Goal: Information Seeking & Learning: Learn about a topic

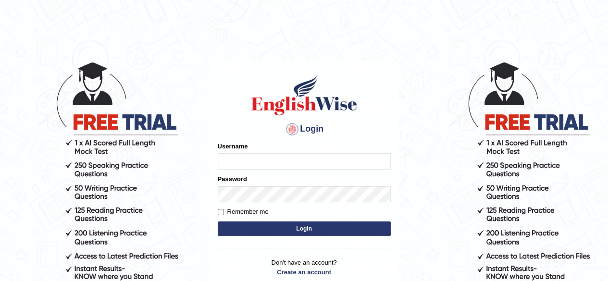
type input "Debnath"
click at [274, 228] on button "Login" at bounding box center [304, 228] width 173 height 14
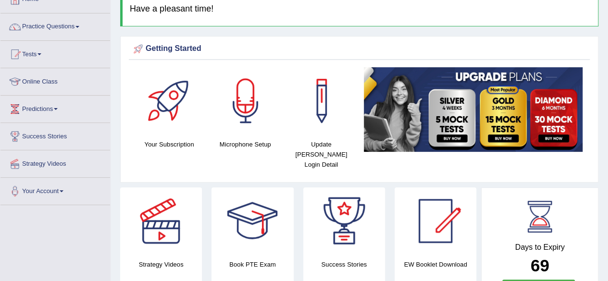
scroll to position [20, 0]
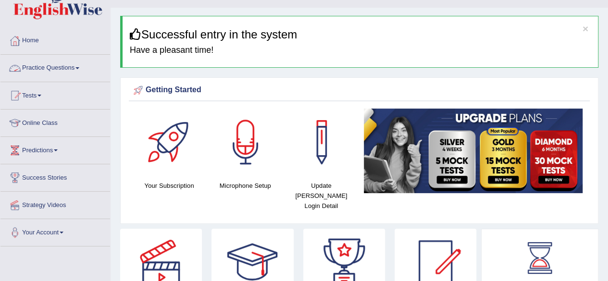
click at [45, 67] on link "Practice Questions" at bounding box center [55, 67] width 110 height 24
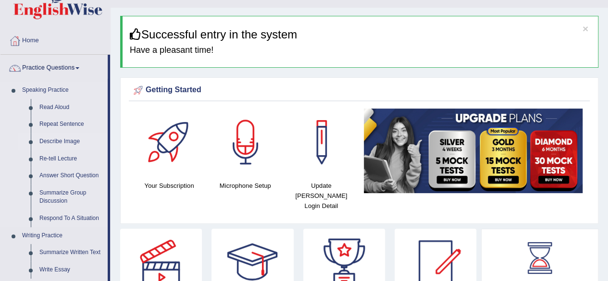
drag, startPoint x: 109, startPoint y: 101, endPoint x: 107, endPoint y: 142, distance: 40.4
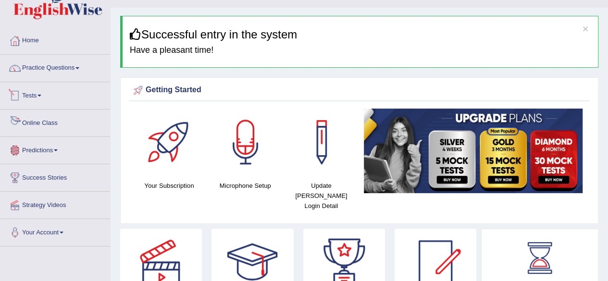
click at [107, 142] on ul "Home Practice Questions Speaking Practice Read Aloud Repeat Sentence Describe I…" at bounding box center [55, 136] width 110 height 219
click at [86, 61] on link "Practice Questions" at bounding box center [55, 67] width 110 height 24
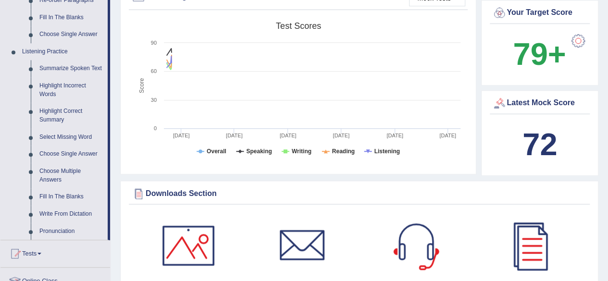
scroll to position [384, 0]
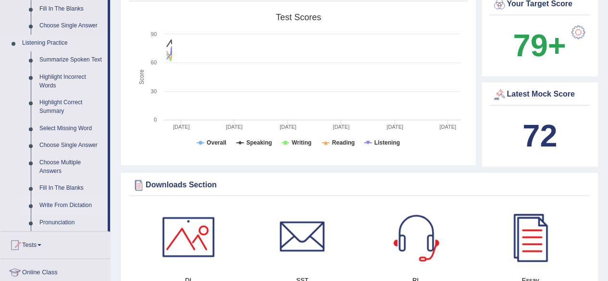
click at [74, 201] on link "Write From Dictation" at bounding box center [71, 205] width 73 height 17
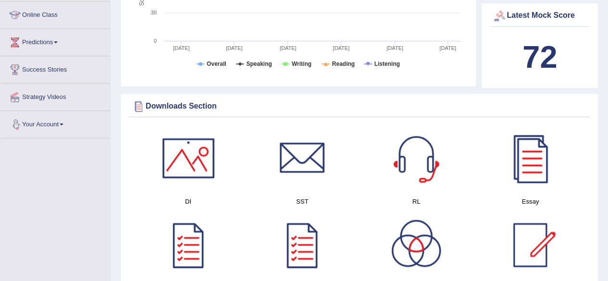
scroll to position [438, 0]
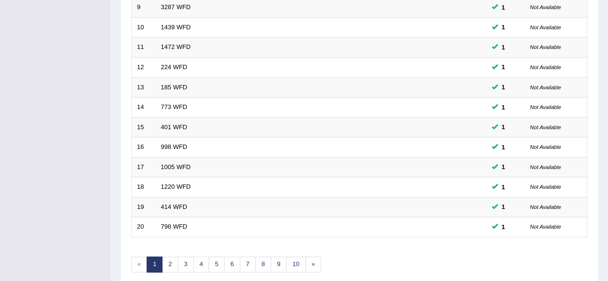
scroll to position [320, 0]
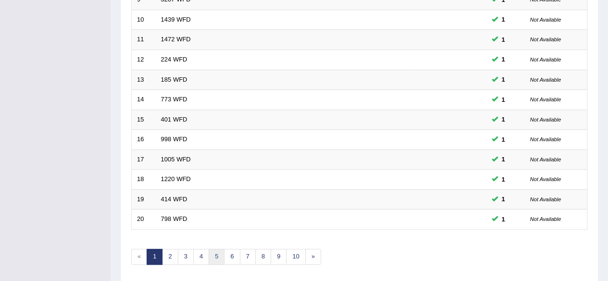
click at [214, 253] on link "5" at bounding box center [216, 257] width 16 height 16
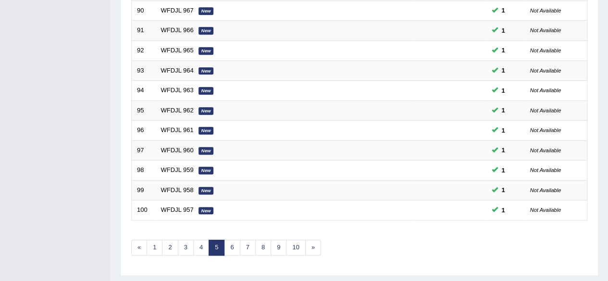
scroll to position [350, 0]
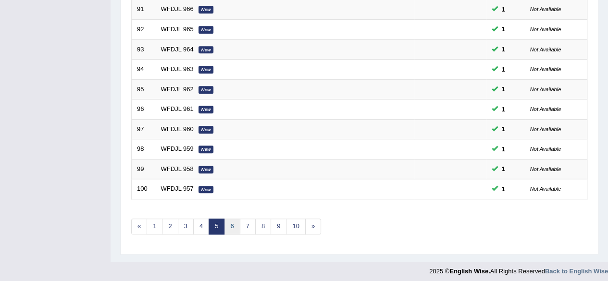
click at [230, 225] on link "6" at bounding box center [232, 227] width 16 height 16
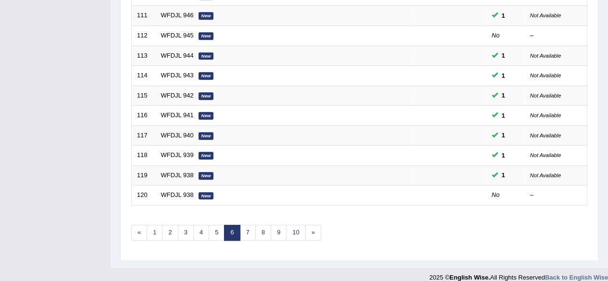
scroll to position [350, 0]
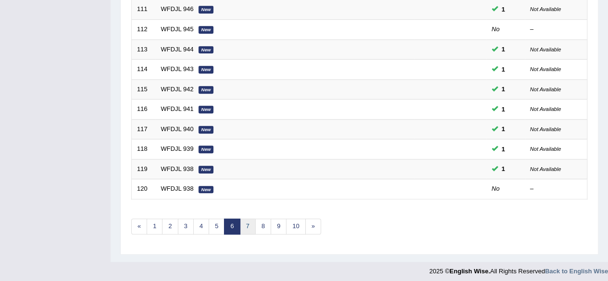
click at [241, 220] on link "7" at bounding box center [248, 227] width 16 height 16
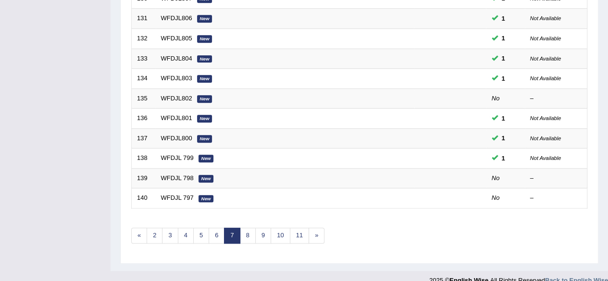
scroll to position [350, 0]
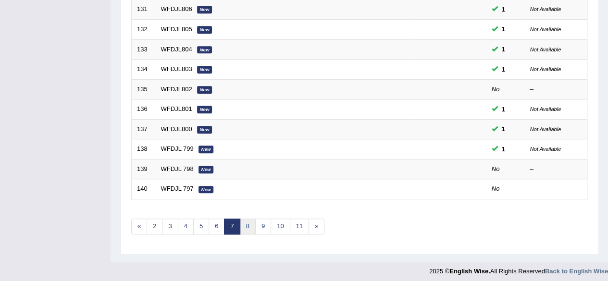
click at [242, 222] on link "8" at bounding box center [248, 227] width 16 height 16
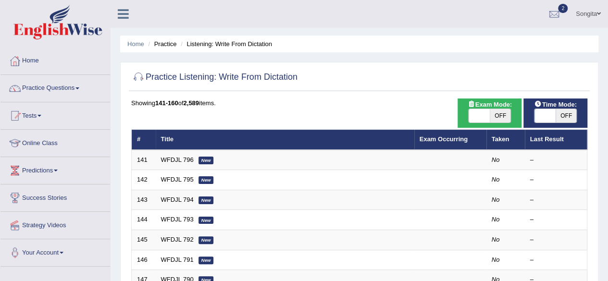
click at [34, 87] on link "Practice Questions" at bounding box center [55, 87] width 110 height 24
